Goal: Find specific page/section: Find specific page/section

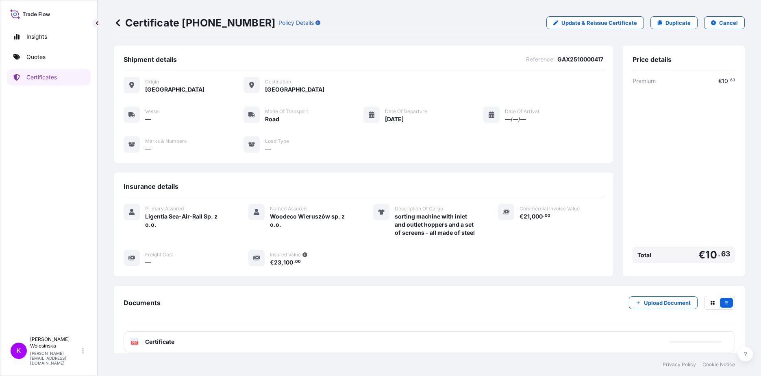
scroll to position [45, 0]
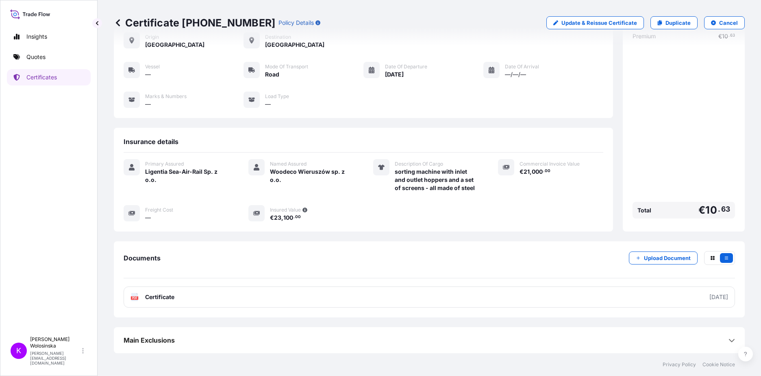
click at [19, 10] on icon at bounding box center [30, 14] width 40 height 12
click at [39, 36] on p "Insights" at bounding box center [36, 37] width 21 height 8
select select "2025"
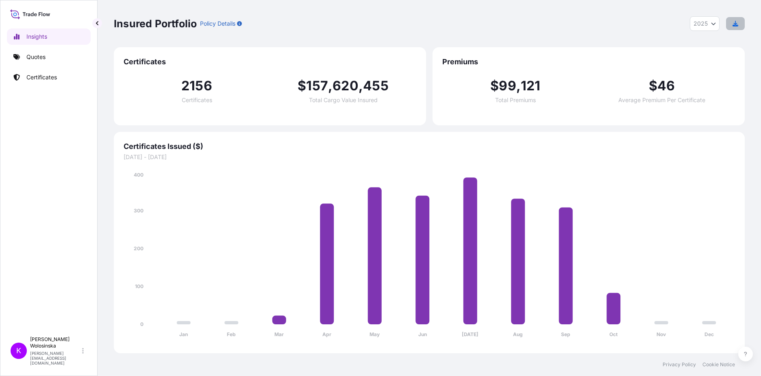
click at [739, 25] on button "button" at bounding box center [735, 23] width 19 height 13
click at [29, 63] on link "Quotes" at bounding box center [49, 57] width 84 height 16
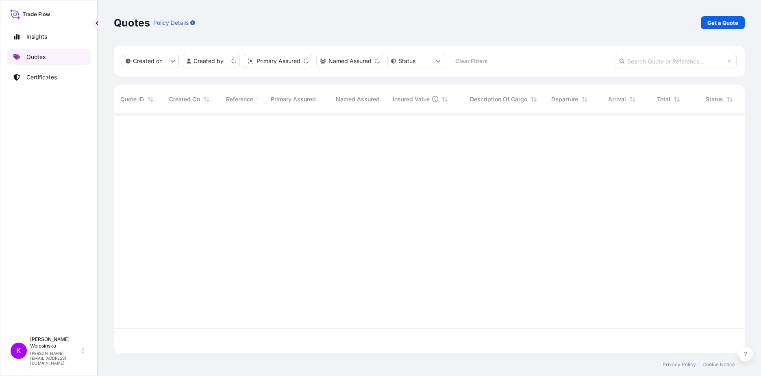
scroll to position [238, 625]
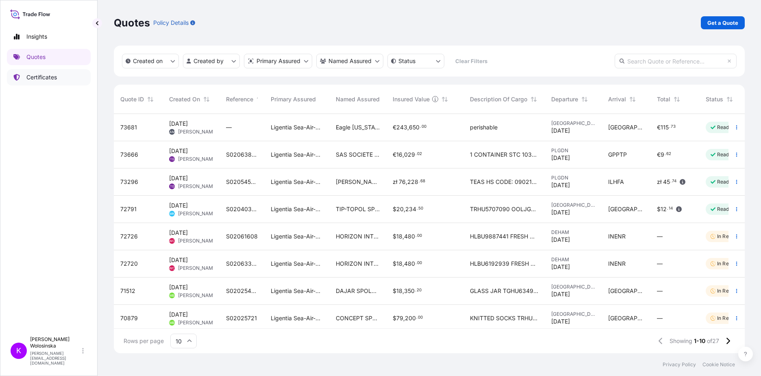
click at [32, 81] on p "Certificates" at bounding box center [41, 77] width 31 height 8
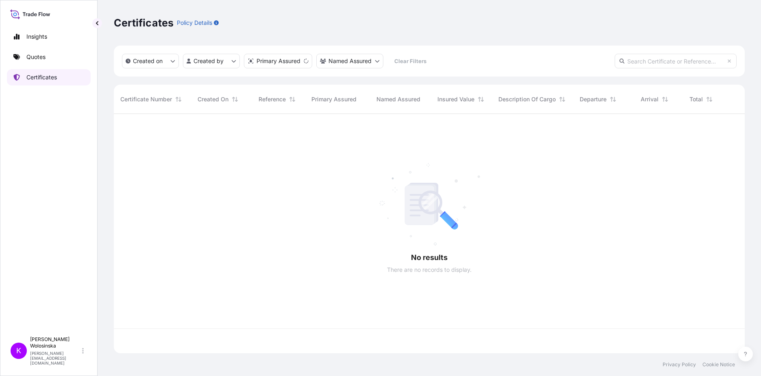
scroll to position [238, 625]
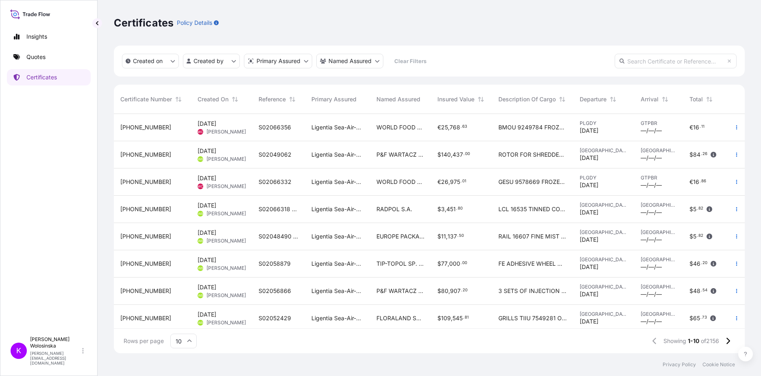
click at [448, 127] on span "25" at bounding box center [444, 127] width 7 height 6
